Goal: Find specific page/section: Find specific page/section

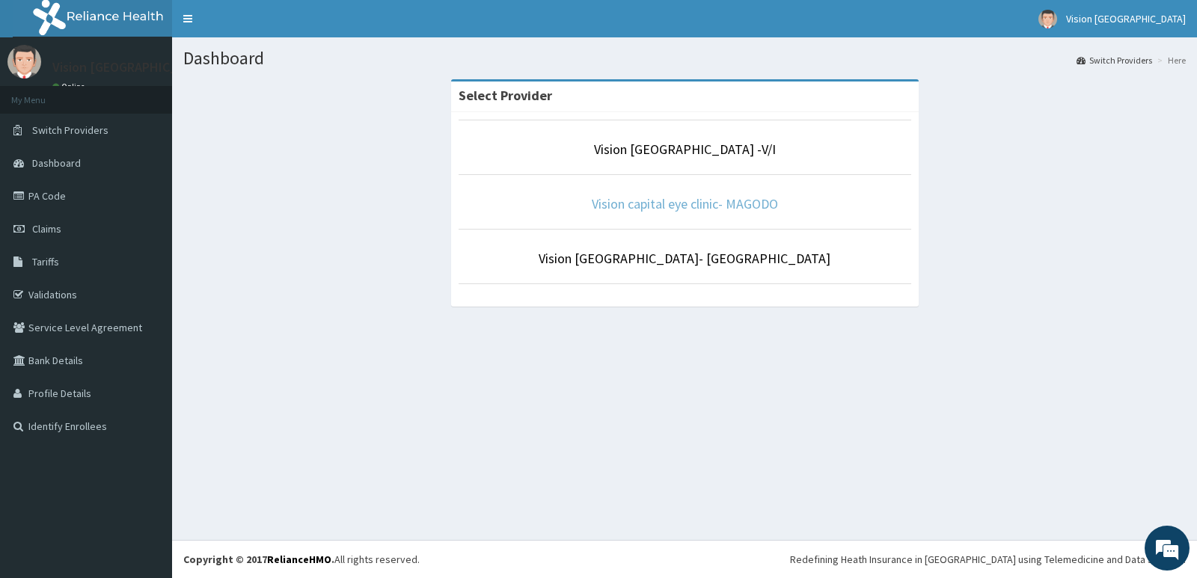
click at [706, 210] on link "Vision capital eye clinic- MAGODO" at bounding box center [685, 203] width 186 height 17
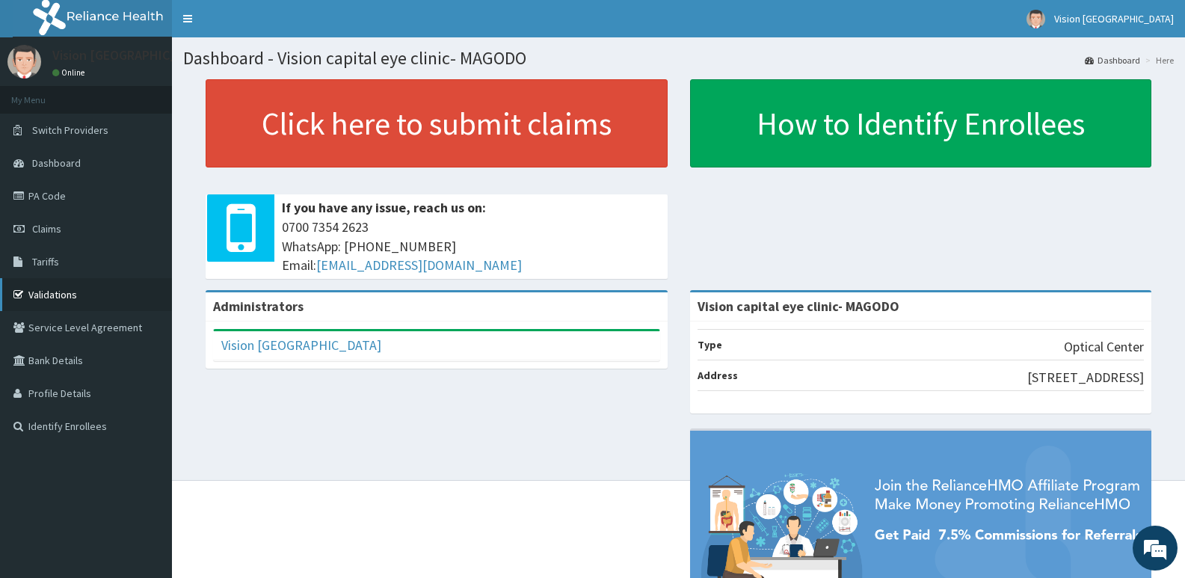
click at [58, 296] on link "Validations" at bounding box center [86, 294] width 172 height 33
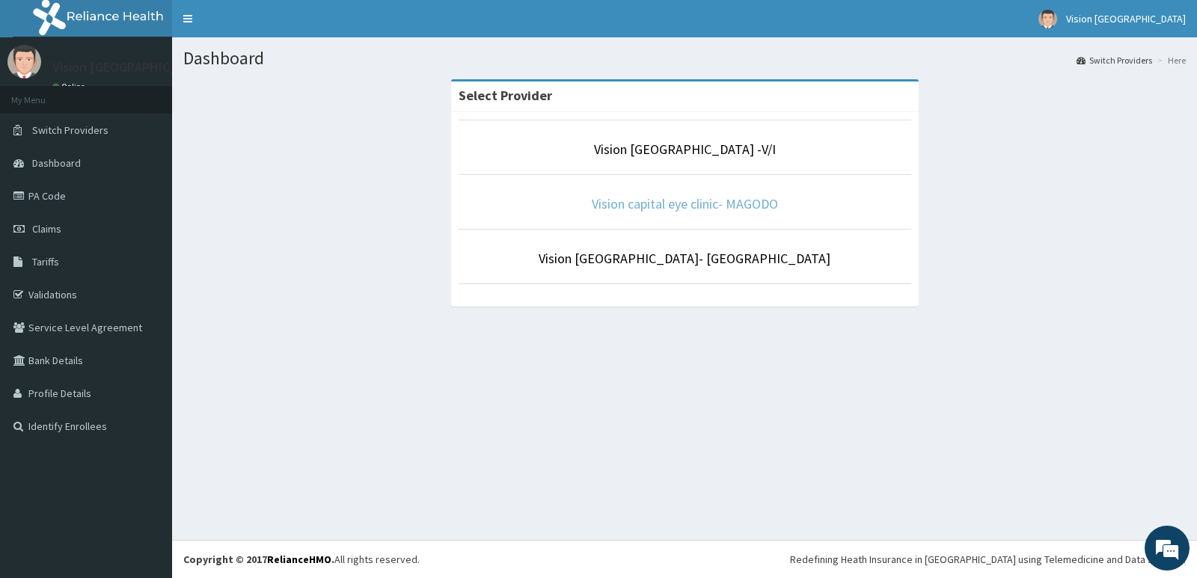
click at [702, 203] on link "Vision capital eye clinic- MAGODO" at bounding box center [685, 203] width 186 height 17
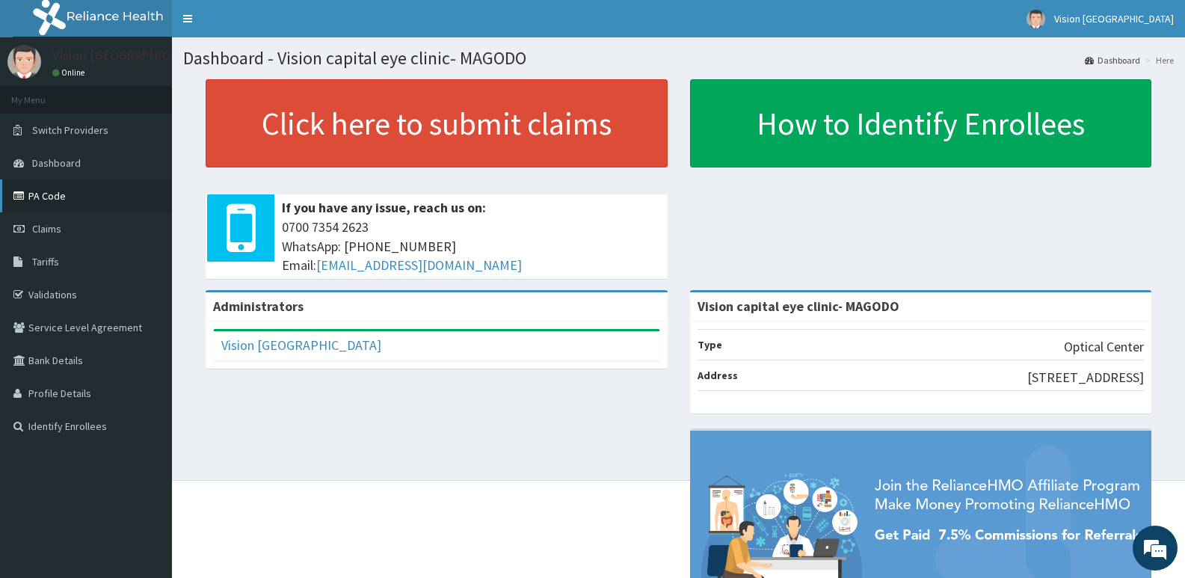
click at [93, 185] on link "PA Code" at bounding box center [86, 195] width 172 height 33
